Goal: Book appointment/travel/reservation

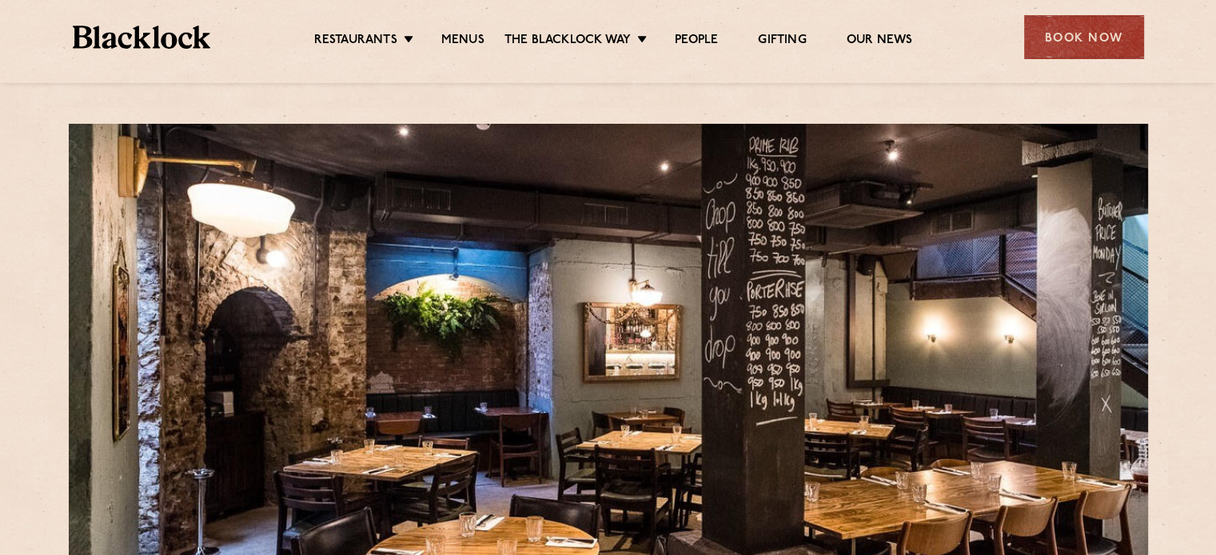
drag, startPoint x: 1104, startPoint y: 28, endPoint x: 1096, endPoint y: 28, distance: 8.8
click at [1104, 28] on div "Book Now" at bounding box center [1084, 37] width 120 height 44
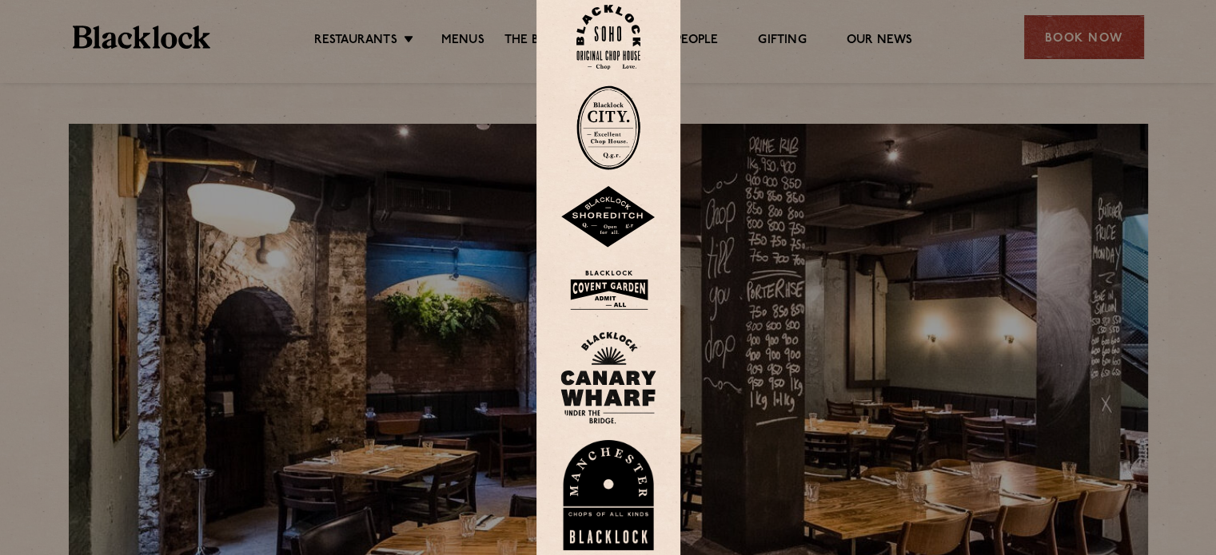
click at [611, 113] on img at bounding box center [608, 128] width 64 height 85
